Goal: Task Accomplishment & Management: Manage account settings

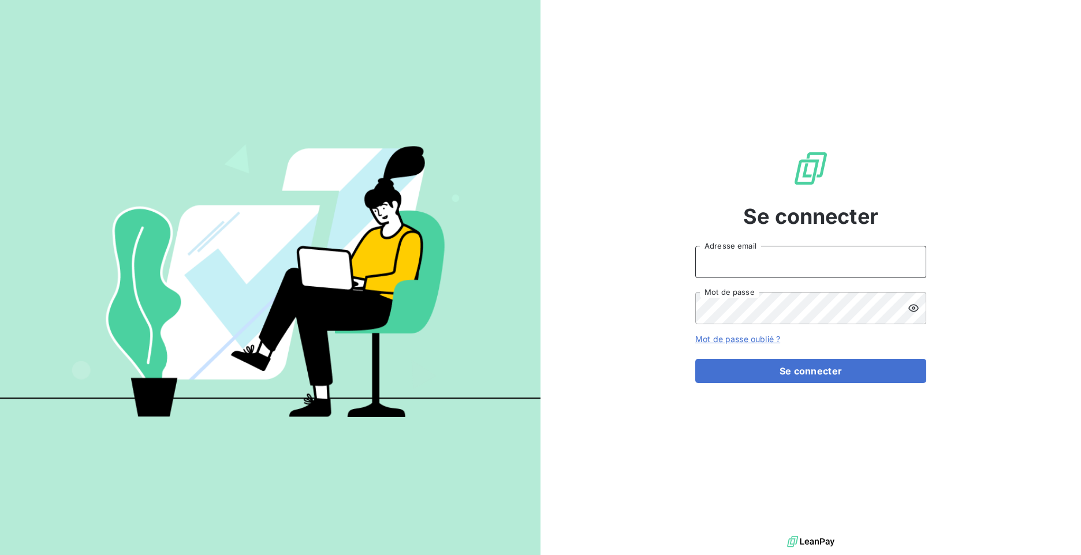
click at [747, 263] on input "Adresse email" at bounding box center [810, 262] width 231 height 32
type input "[EMAIL_ADDRESS][DOMAIN_NAME]"
click at [695, 359] on button "Se connecter" at bounding box center [810, 371] width 231 height 24
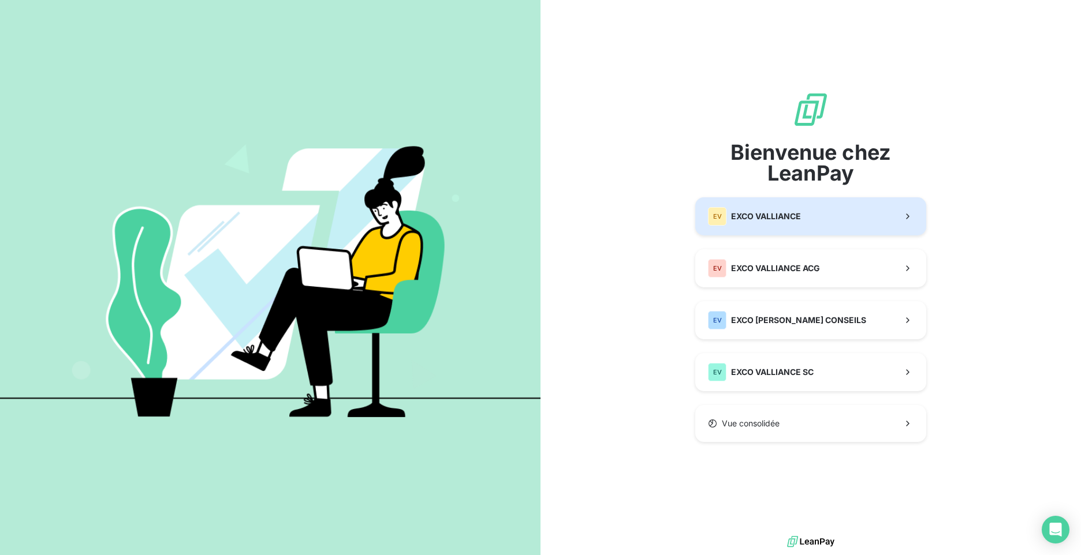
click at [771, 220] on span "EXCO VALLIANCE" at bounding box center [766, 217] width 70 height 12
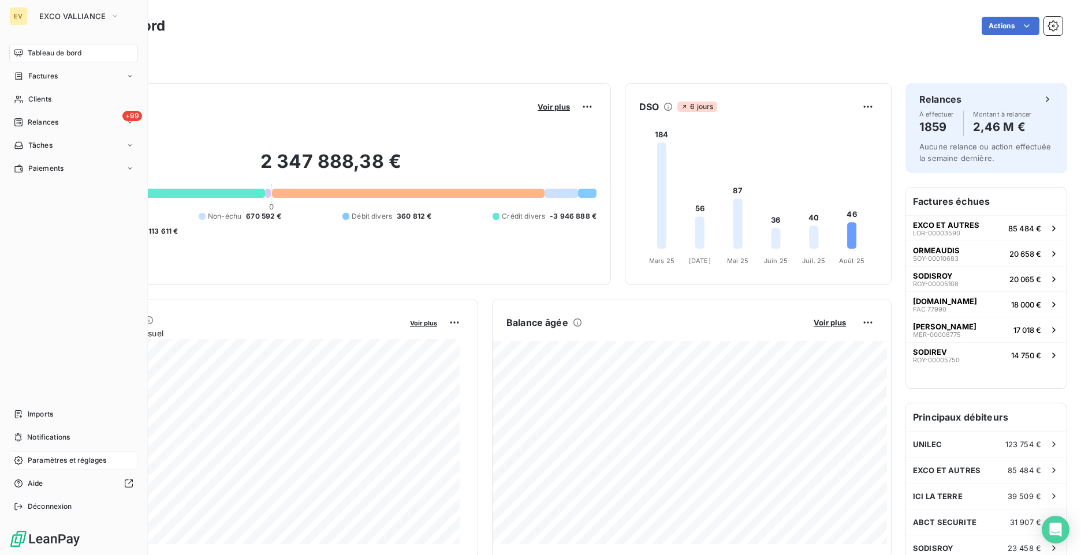
click at [49, 461] on span "Paramètres et réglages" at bounding box center [67, 461] width 79 height 10
click at [49, 438] on span "Notifications" at bounding box center [48, 437] width 43 height 10
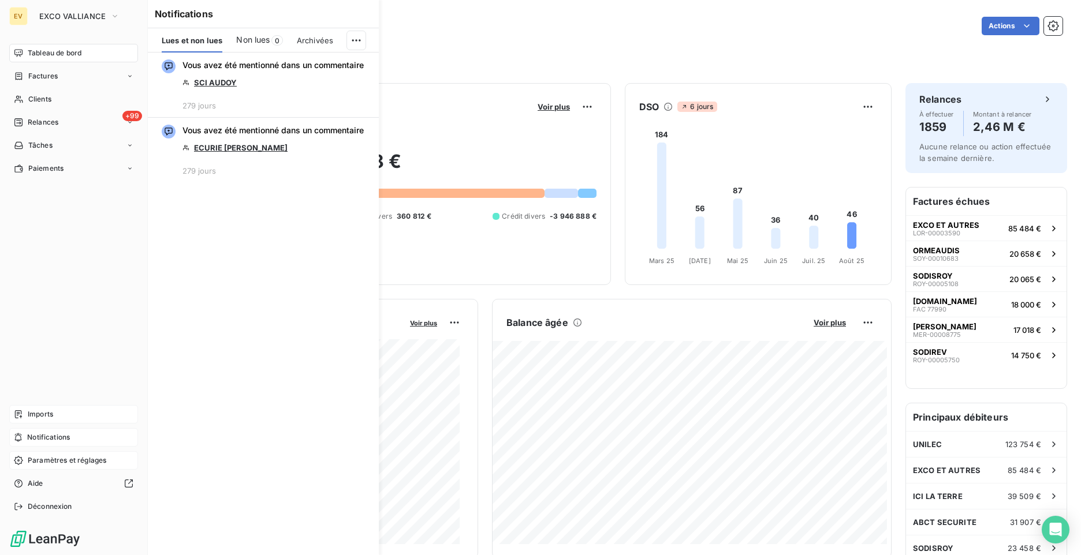
click at [50, 416] on span "Imports" at bounding box center [40, 414] width 25 height 10
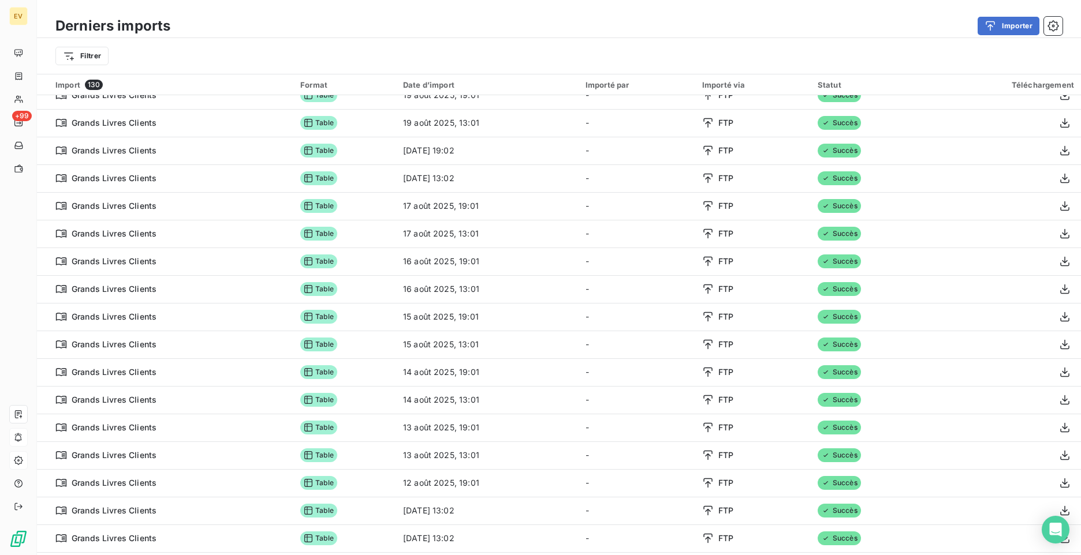
scroll to position [520, 0]
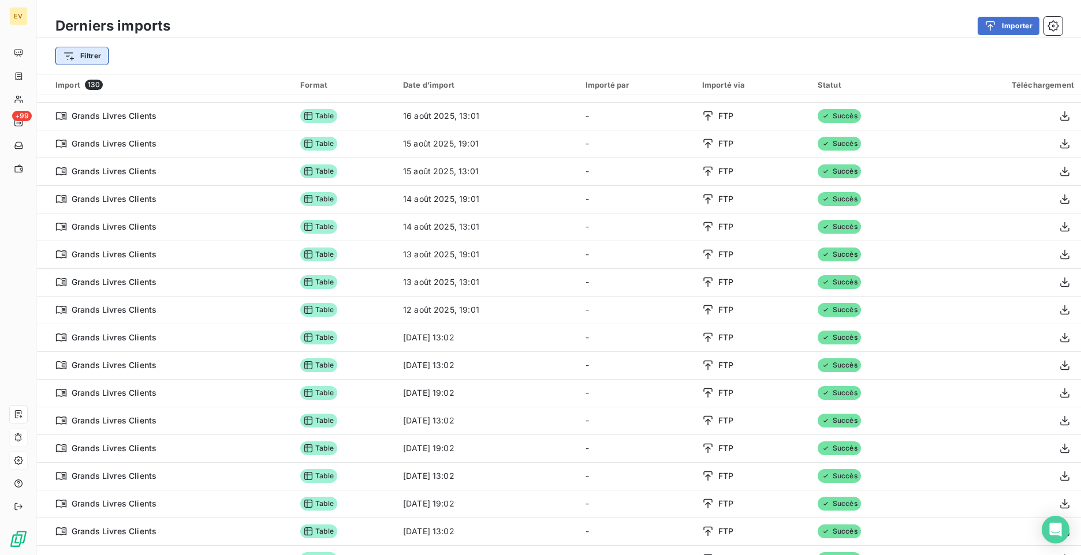
click at [80, 54] on html "EV +99 Derniers imports Importer Filtrer Import 130 Format Date d’import Import…" at bounding box center [540, 277] width 1081 height 555
click at [169, 61] on html "EV +99 Derniers imports Importer Filtrer Rechercher et sélectionner Type d’impo…" at bounding box center [540, 277] width 1081 height 555
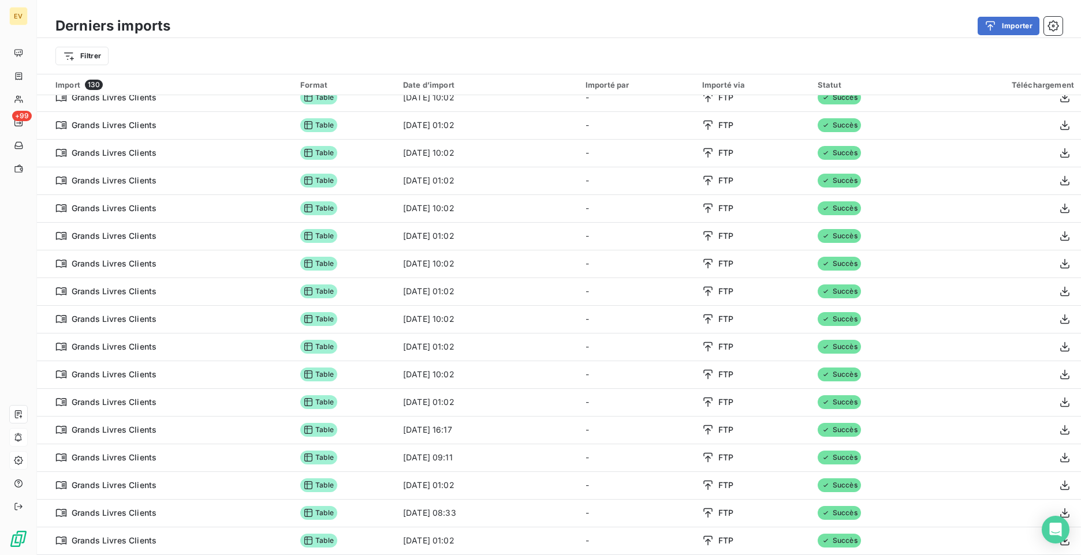
scroll to position [39, 0]
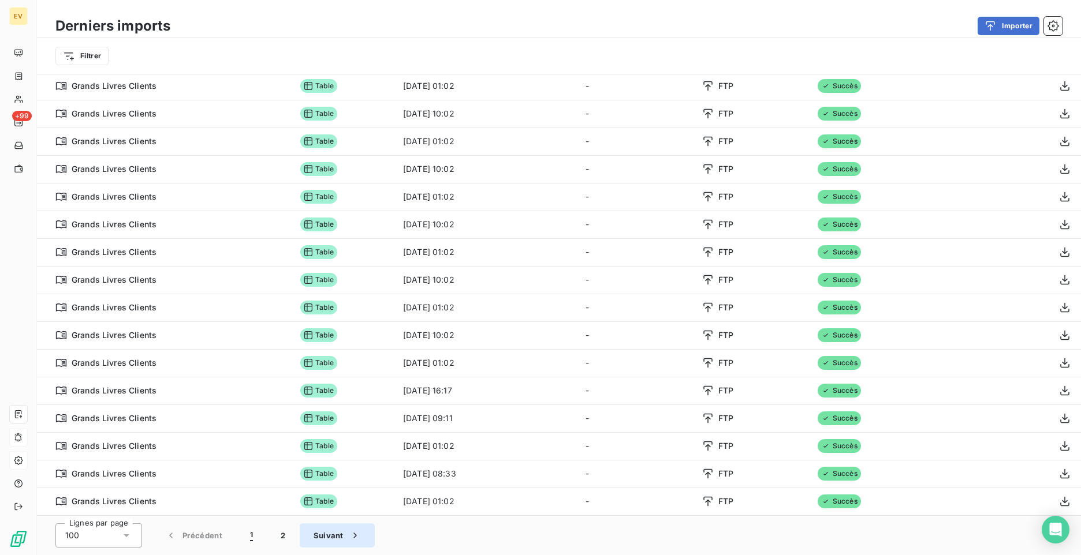
click at [337, 540] on button "Suivant" at bounding box center [337, 536] width 75 height 24
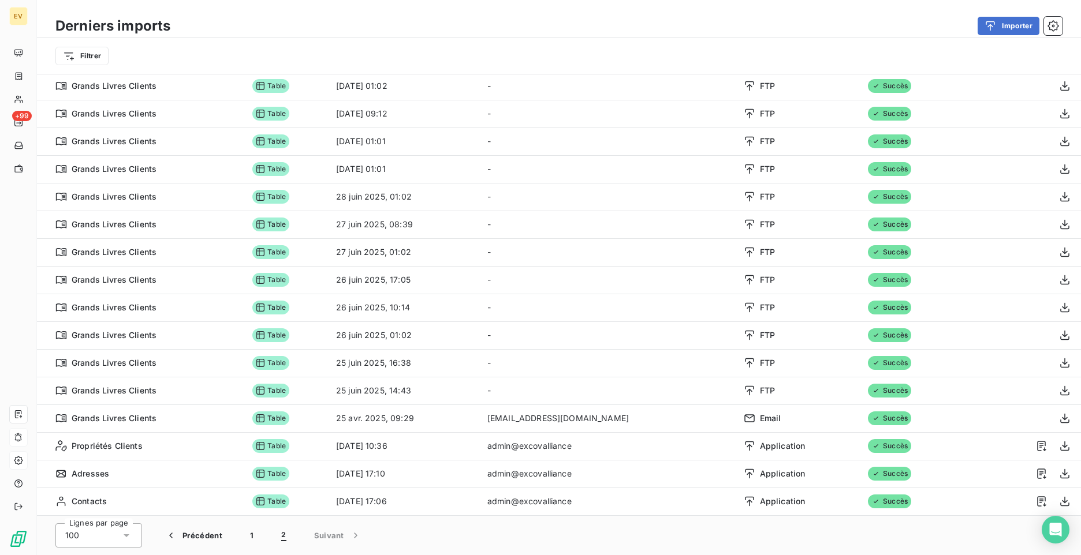
scroll to position [372, 0]
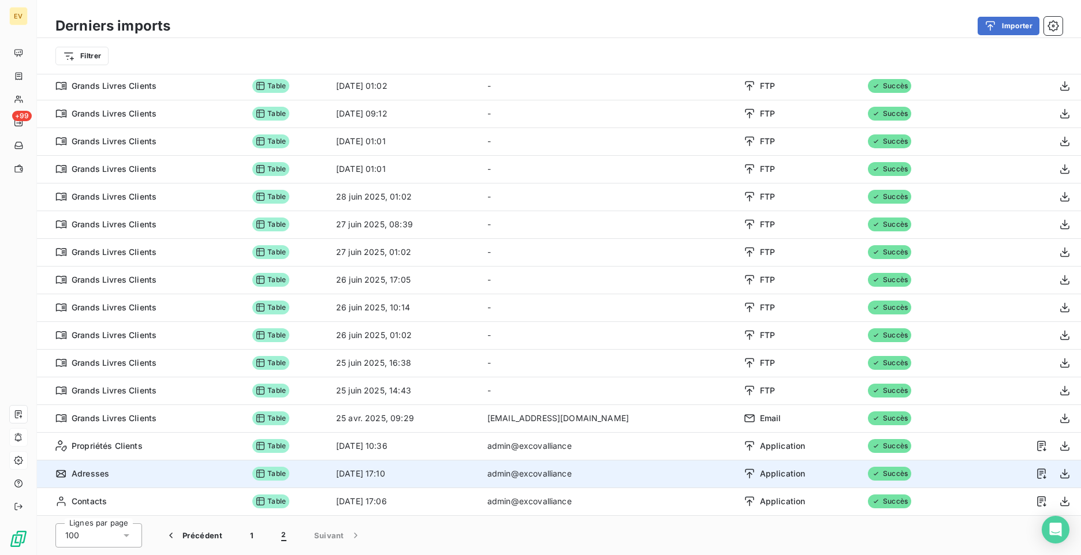
click at [200, 476] on div "Adresses" at bounding box center [146, 474] width 183 height 12
click at [187, 477] on div "Adresses" at bounding box center [146, 474] width 183 height 12
click at [186, 477] on div "Adresses" at bounding box center [146, 474] width 183 height 12
click at [1037, 472] on icon "button" at bounding box center [1041, 474] width 9 height 10
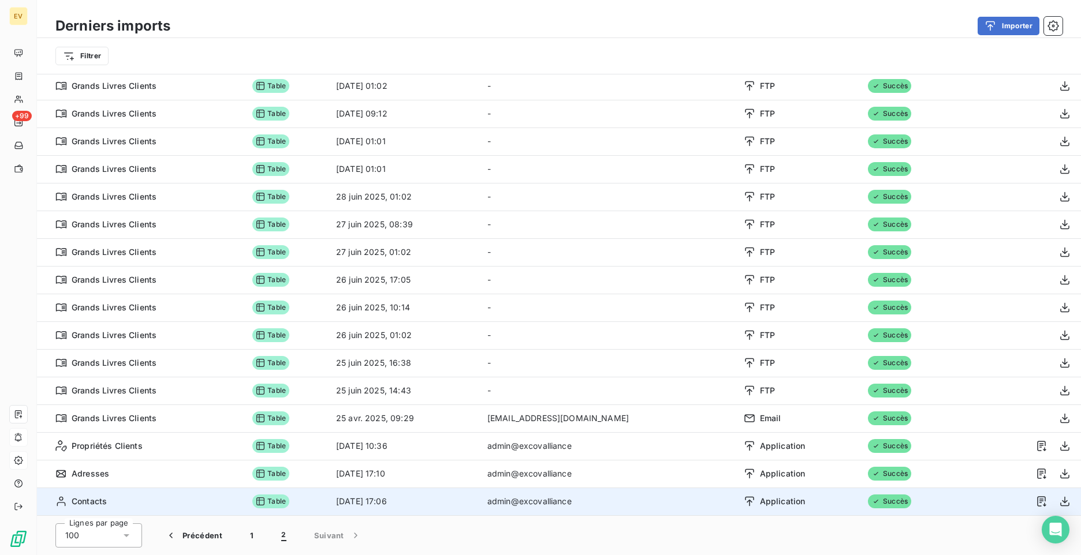
click at [760, 506] on span "Application" at bounding box center [783, 502] width 46 height 12
click at [745, 501] on icon at bounding box center [749, 502] width 9 height 10
click at [1060, 502] on icon "button" at bounding box center [1064, 502] width 9 height 10
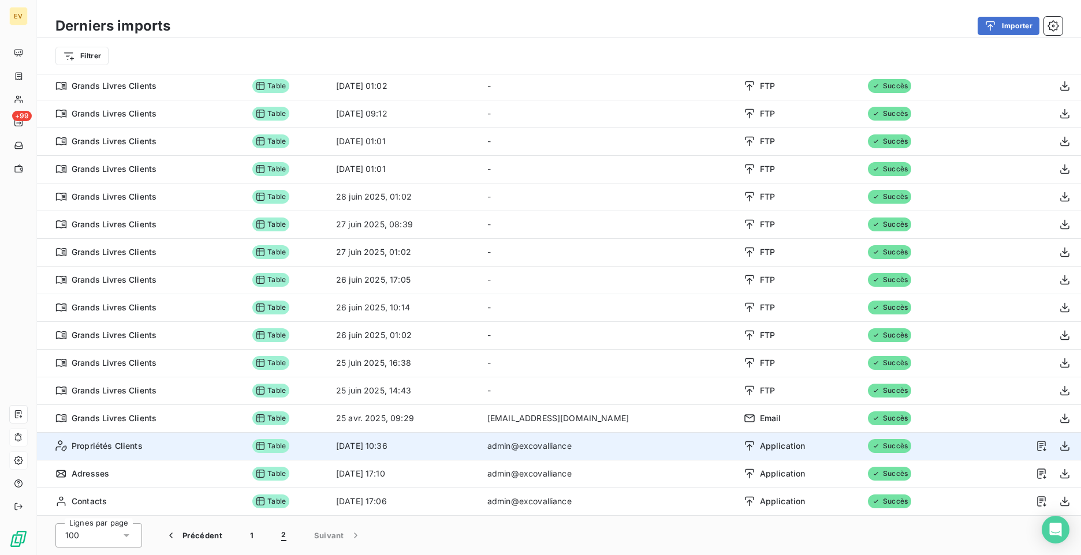
click at [119, 449] on span "Propriétés Clients" at bounding box center [107, 447] width 71 height 12
click at [1058, 446] on button "button" at bounding box center [1065, 446] width 18 height 18
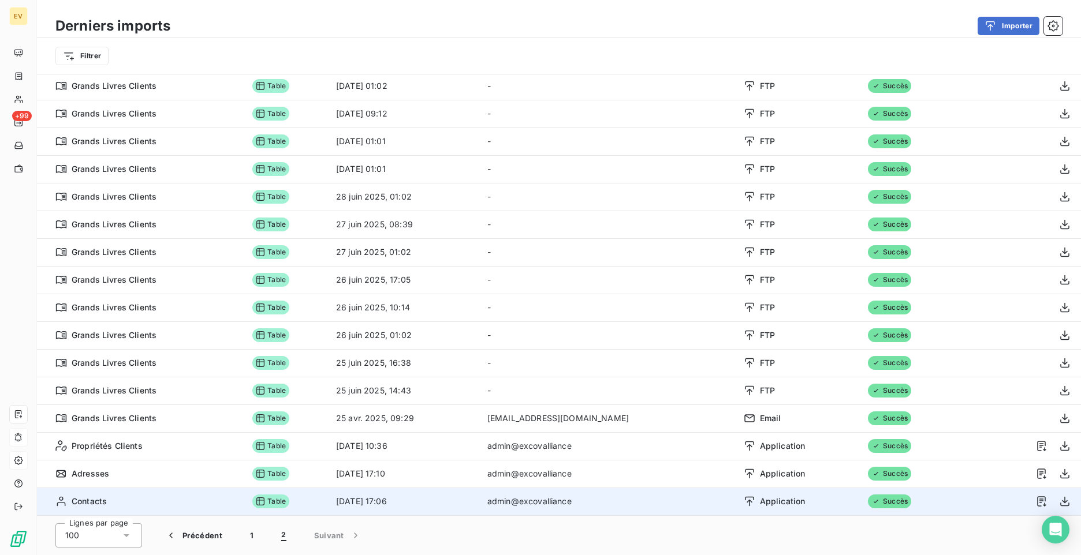
click at [238, 505] on div "Contacts" at bounding box center [146, 502] width 183 height 12
drag, startPoint x: 239, startPoint y: 505, endPoint x: 881, endPoint y: 501, distance: 642.1
click at [881, 501] on td "Succès" at bounding box center [908, 502] width 94 height 28
click at [1059, 502] on icon "button" at bounding box center [1065, 502] width 12 height 12
